Goal: Information Seeking & Learning: Learn about a topic

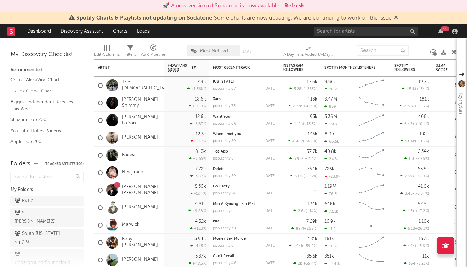
scroll to position [314, 0]
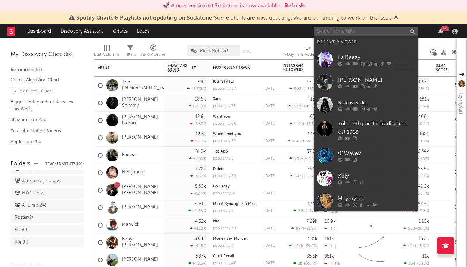
click at [332, 33] on input "text" at bounding box center [366, 31] width 105 height 9
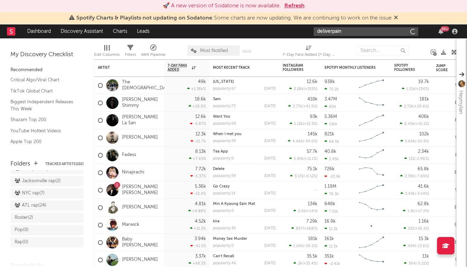
type input "deliverpain"
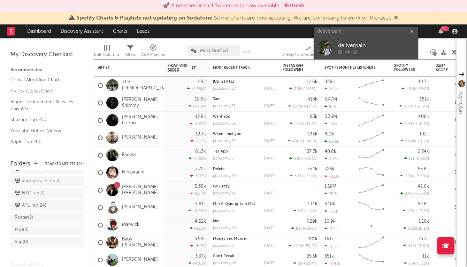
click at [379, 48] on div "deliverpain" at bounding box center [376, 45] width 77 height 8
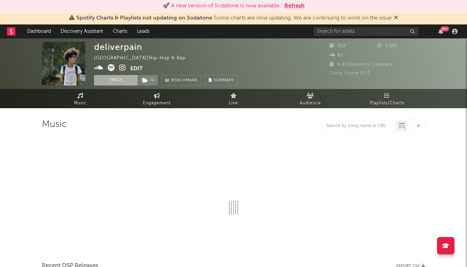
click at [120, 80] on button "Track" at bounding box center [116, 80] width 44 height 10
click at [147, 75] on span "( 1 )" at bounding box center [148, 80] width 21 height 10
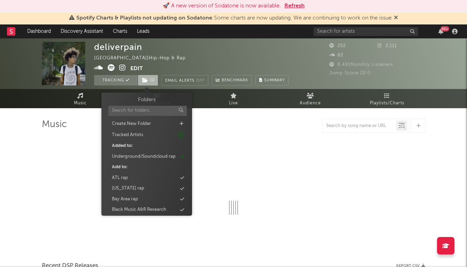
select select "1w"
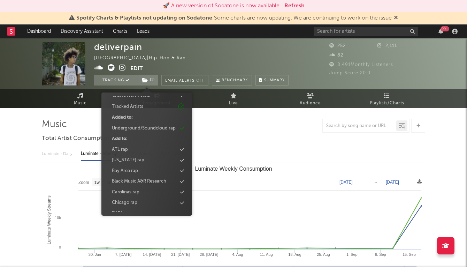
scroll to position [34, 0]
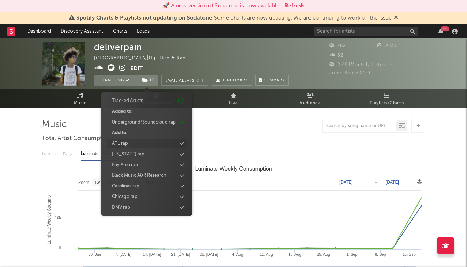
click at [145, 146] on div "ATL rap" at bounding box center [147, 143] width 80 height 9
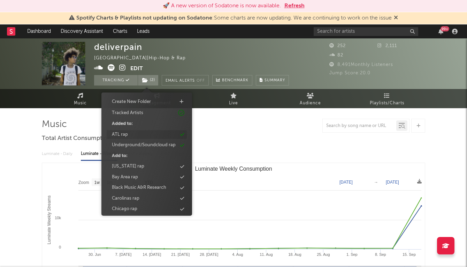
click at [166, 134] on div "ATL rap" at bounding box center [147, 134] width 80 height 9
click at [143, 154] on div "Houston rap" at bounding box center [147, 154] width 80 height 9
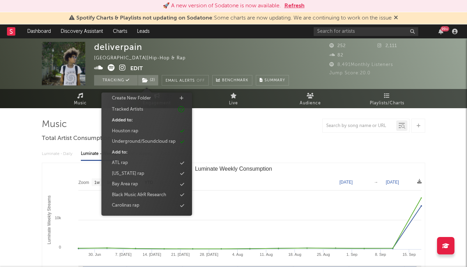
scroll to position [22, 0]
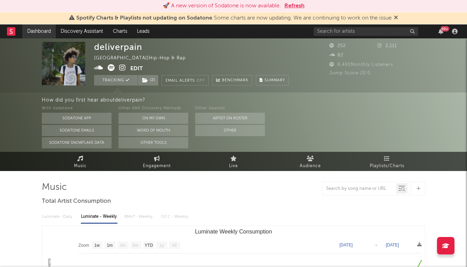
click at [40, 33] on link "Dashboard" at bounding box center [38, 31] width 33 height 14
